Goal: Information Seeking & Learning: Learn about a topic

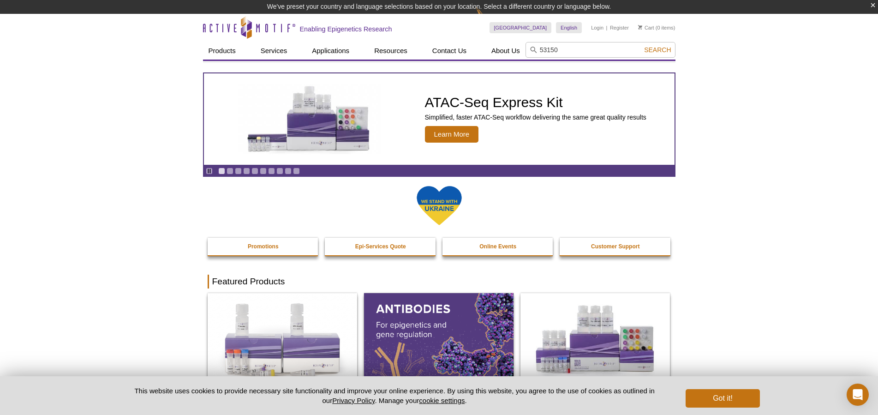
type input "53150"
click at [642, 46] on button "Search" at bounding box center [658, 50] width 32 height 8
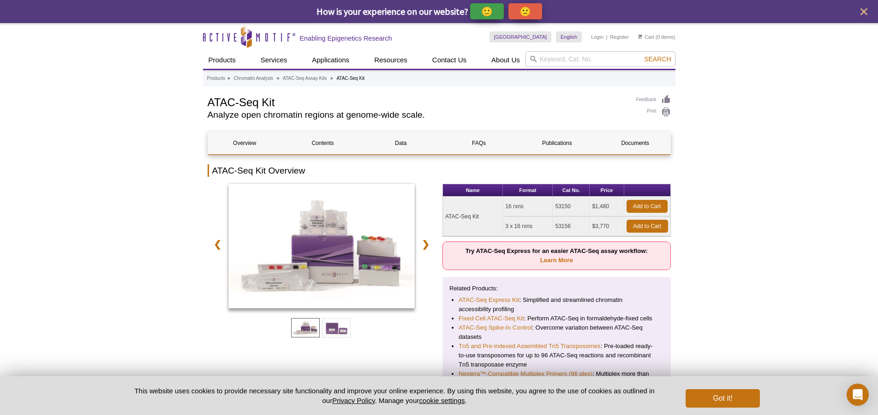
drag, startPoint x: 478, startPoint y: 216, endPoint x: 444, endPoint y: 224, distance: 34.7
click at [444, 224] on td "ATAC-Seq Kit" at bounding box center [473, 217] width 60 height 40
drag, startPoint x: 207, startPoint y: 105, endPoint x: 287, endPoint y: 105, distance: 79.9
copy h1 "ATAC-Seq Kit"
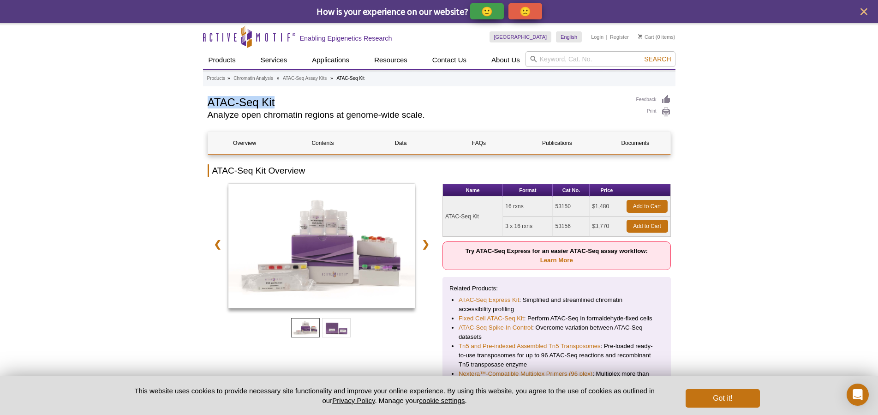
drag, startPoint x: 532, startPoint y: 207, endPoint x: 506, endPoint y: 208, distance: 25.9
click at [506, 208] on td "16 rxns" at bounding box center [528, 207] width 50 height 20
copy td "16 rxns"
drag, startPoint x: 581, startPoint y: 207, endPoint x: 548, endPoint y: 207, distance: 32.3
click at [548, 207] on tr "ATAC-Seq Kit 16 rxns 53150 $1,480 Add to Cart" at bounding box center [557, 207] width 228 height 20
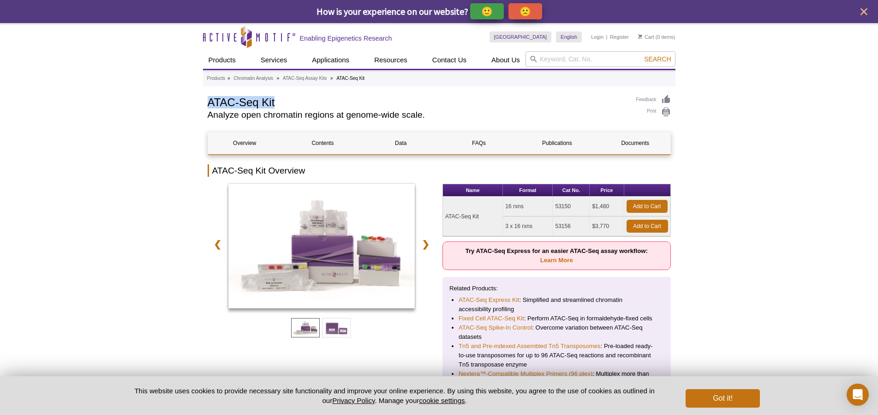
copy tr "53150"
drag, startPoint x: 447, startPoint y: 216, endPoint x: 483, endPoint y: 217, distance: 35.6
click at [483, 217] on td "ATAC-Seq Kit" at bounding box center [473, 217] width 60 height 40
